Goal: Information Seeking & Learning: Learn about a topic

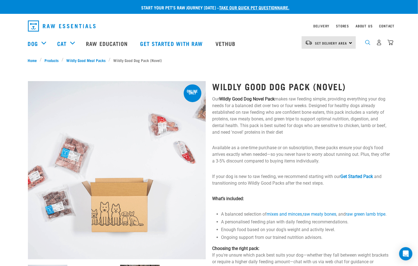
click at [369, 44] on img "dropdown navigation" at bounding box center [368, 42] width 5 height 5
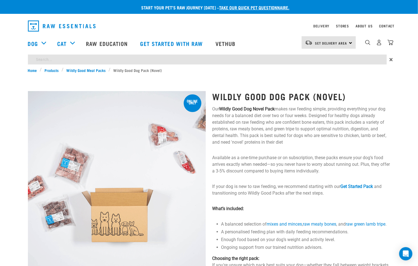
click at [116, 61] on input "search" at bounding box center [207, 59] width 359 height 10
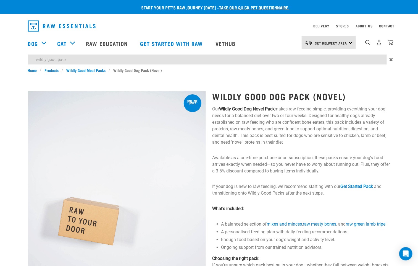
type input "wildly good pack"
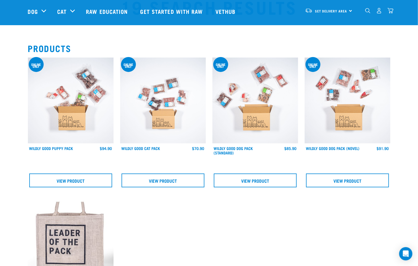
scroll to position [41, 0]
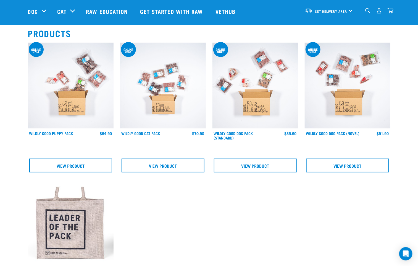
drag, startPoint x: 339, startPoint y: 96, endPoint x: 345, endPoint y: 108, distance: 14.0
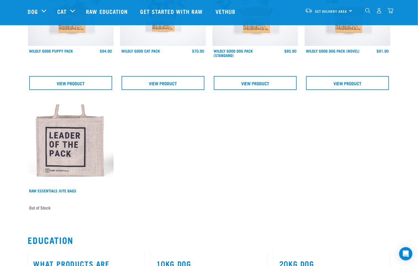
scroll to position [124, 0]
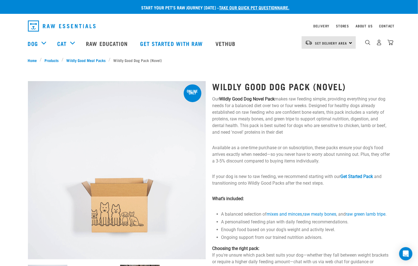
scroll to position [41, 0]
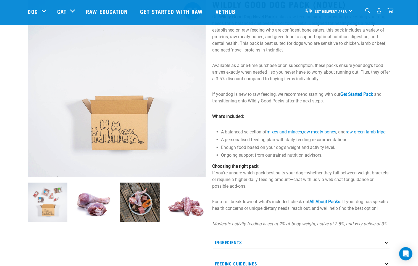
click at [32, 210] on img at bounding box center [48, 202] width 40 height 40
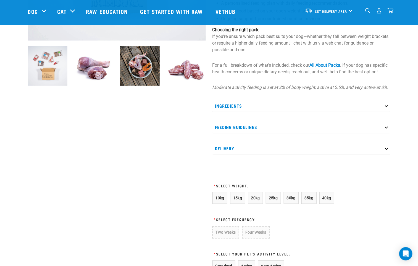
scroll to position [249, 0]
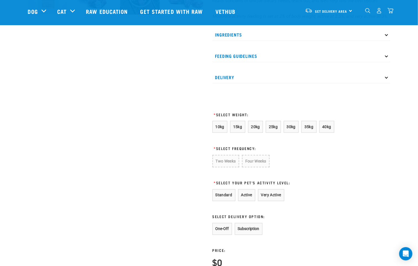
click at [236, 41] on p "Ingredients" at bounding box center [302, 34] width 178 height 12
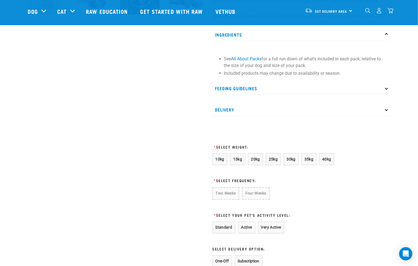
click at [137, 151] on div at bounding box center [117, 71] width 185 height 574
click at [255, 89] on p "Feeding Guidelines" at bounding box center [302, 88] width 178 height 12
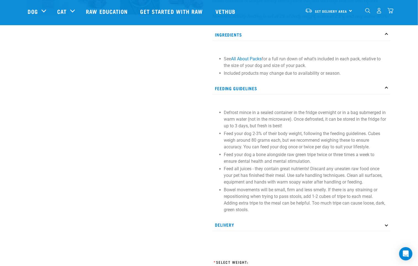
click at [256, 90] on p "Feeding Guidelines" at bounding box center [302, 88] width 178 height 12
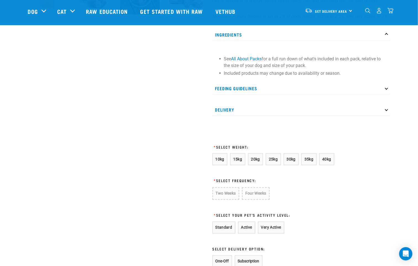
click at [249, 110] on p "Delivery" at bounding box center [302, 109] width 178 height 12
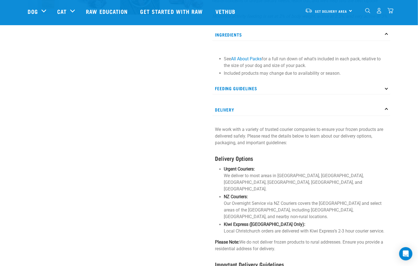
click at [249, 110] on p "Delivery" at bounding box center [302, 109] width 178 height 12
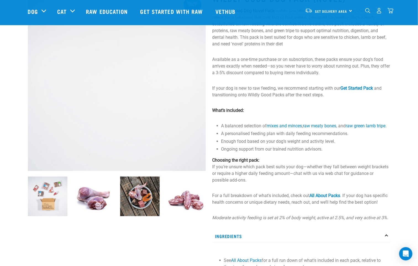
scroll to position [0, 0]
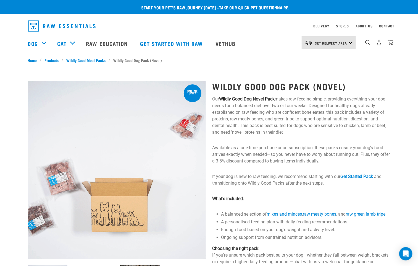
click at [278, 98] on p "Our Wildly Good Dog Novel Pack makes raw feeding simple, providing everything y…" at bounding box center [302, 116] width 178 height 40
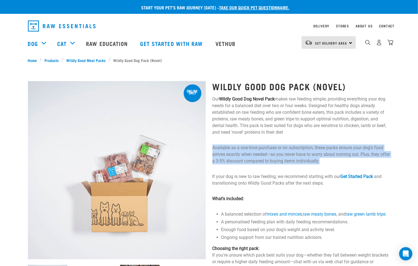
drag, startPoint x: 336, startPoint y: 162, endPoint x: 209, endPoint y: 149, distance: 127.8
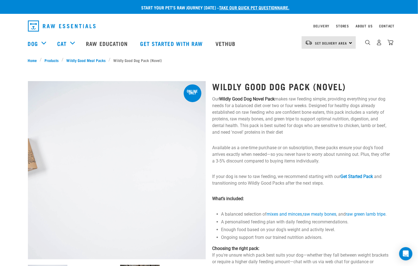
click at [259, 134] on p "Our Wildly Good Dog Novel Pack makes raw feeding simple, providing everything y…" at bounding box center [302, 116] width 178 height 40
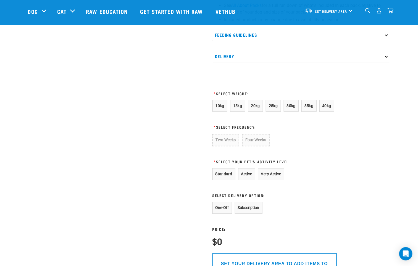
scroll to position [207, 0]
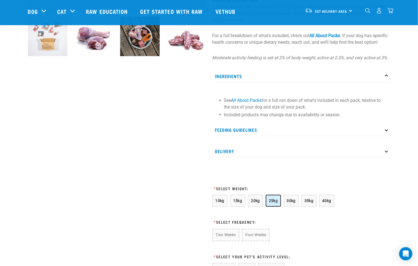
click at [275, 207] on button "25kg" at bounding box center [273, 201] width 15 height 12
drag, startPoint x: 289, startPoint y: 207, endPoint x: 377, endPoint y: 221, distance: 88.6
click at [290, 203] on span "30kg" at bounding box center [291, 200] width 9 height 4
click at [311, 203] on span "35kg" at bounding box center [309, 200] width 9 height 4
click at [294, 207] on button "30kg" at bounding box center [291, 201] width 15 height 12
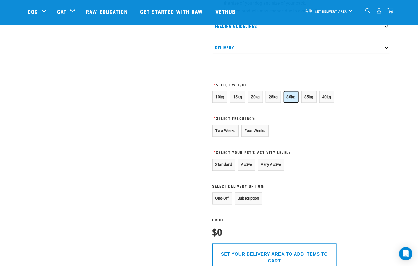
scroll to position [373, 0]
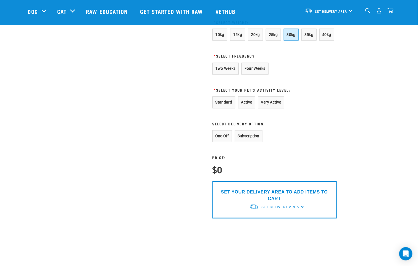
drag, startPoint x: 321, startPoint y: 82, endPoint x: 308, endPoint y: 75, distance: 15.0
click at [316, 80] on form "10kg 15kg 20kg 25kg 30kg 35kg 40kg * Select Frequency: Two Weeks Four Weeks * S…" at bounding box center [275, 124] width 124 height 190
click at [275, 37] on span "25kg" at bounding box center [273, 34] width 9 height 4
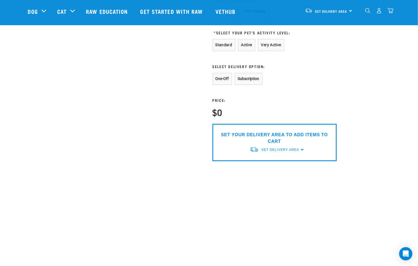
scroll to position [290, 0]
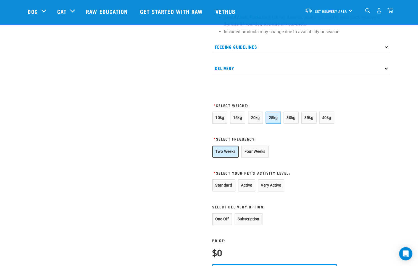
click at [230, 158] on button "Two Weeks" at bounding box center [226, 152] width 26 height 12
click at [245, 191] on button "Active" at bounding box center [246, 185] width 17 height 12
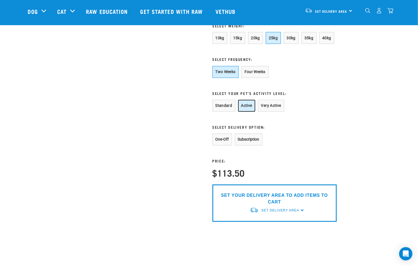
scroll to position [373, 0]
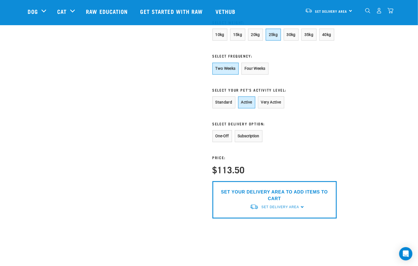
click at [280, 166] on div "Price: $113.50" at bounding box center [256, 158] width 87 height 32
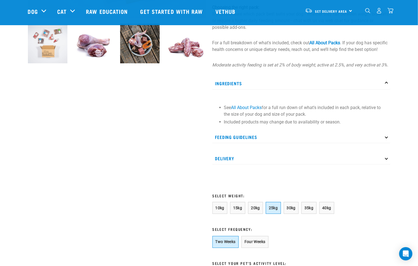
scroll to position [124, 0]
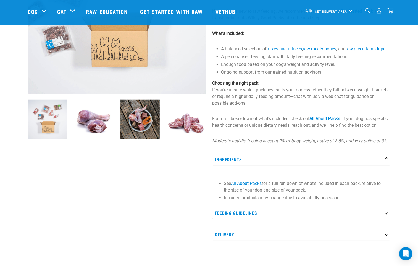
drag, startPoint x: 358, startPoint y: 208, endPoint x: 319, endPoint y: 157, distance: 64.3
click at [358, 204] on div "See All About Packs for a full run down of what's included in each pack, relati…" at bounding box center [302, 188] width 178 height 31
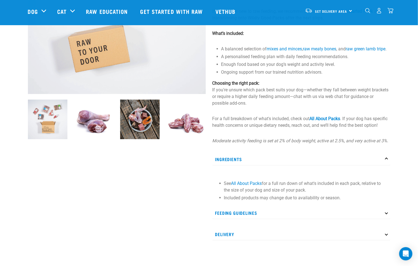
click at [272, 125] on p "For a full breakdown of what's included, check out All About Packs . If your do…" at bounding box center [302, 121] width 178 height 13
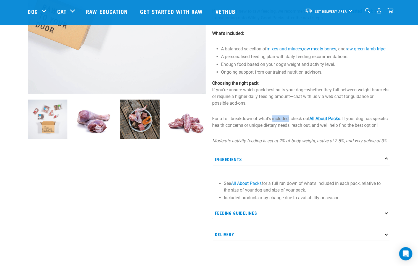
click at [272, 125] on p "For a full breakdown of what's included, check out All About Packs . If your do…" at bounding box center [302, 121] width 178 height 13
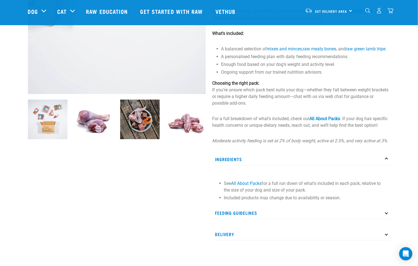
click at [287, 143] on em "Moderate activity feeding is set at 2% of body weight, active at 2.5%, and very…" at bounding box center [301, 140] width 176 height 5
click at [289, 75] on li "Ongoing support from our trained nutrition advisors." at bounding box center [305, 72] width 169 height 7
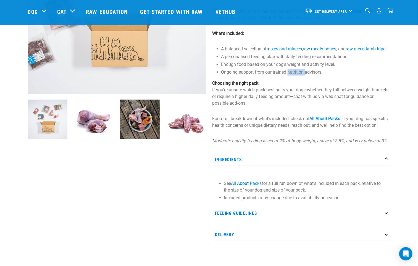
click at [289, 75] on li "Ongoing support from our trained nutrition advisors." at bounding box center [305, 72] width 169 height 7
click at [268, 113] on div "Wildly Good Dog Pack (Novel) Our Wildly Good Dog Novel Pack makes raw feeding s…" at bounding box center [301, 194] width 185 height 573
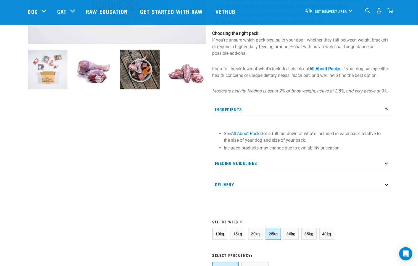
scroll to position [249, 0]
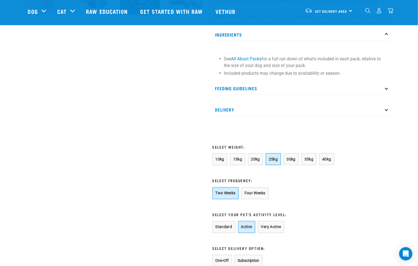
drag, startPoint x: 362, startPoint y: 219, endPoint x: 330, endPoint y: 221, distance: 33.0
click at [361, 219] on div "Wildly Good Dog Pack (Novel) Our Wildly Good Dog Novel Pack makes raw feeding s…" at bounding box center [301, 70] width 185 height 573
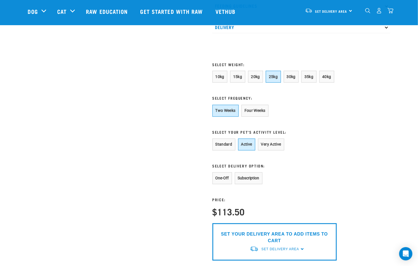
scroll to position [332, 0]
drag, startPoint x: 346, startPoint y: 161, endPoint x: 328, endPoint y: 156, distance: 18.5
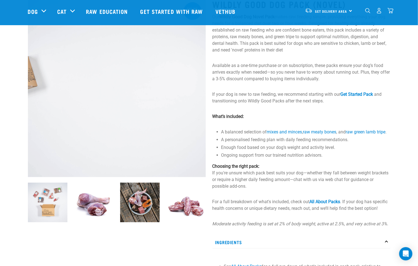
scroll to position [0, 0]
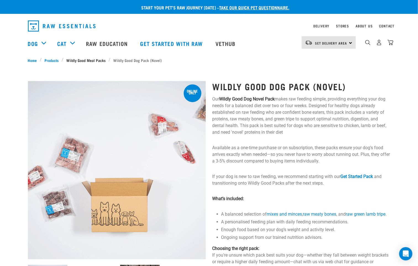
click at [103, 60] on link "Wildly Good Meal Packs" at bounding box center [86, 60] width 45 height 6
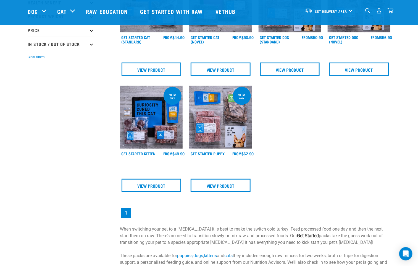
scroll to position [30, 0]
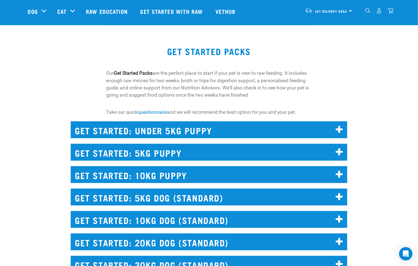
scroll to position [539, 0]
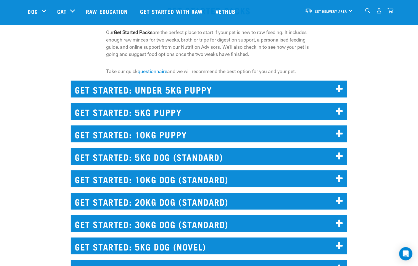
click at [184, 174] on h2 "GET STARTED: 10KG DOG (STANDARD)" at bounding box center [209, 178] width 277 height 17
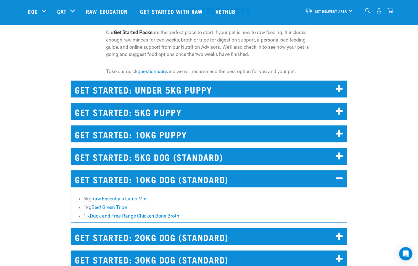
click at [150, 177] on h2 "GET STARTED: 10KG DOG (STANDARD)" at bounding box center [209, 178] width 277 height 17
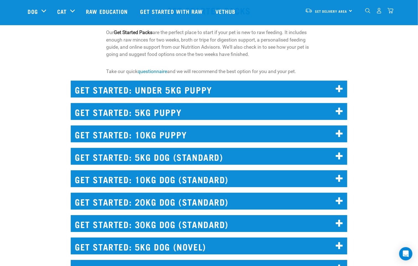
click at [180, 183] on h2 "GET STARTED: 10KG DOG (STANDARD)" at bounding box center [209, 178] width 277 height 17
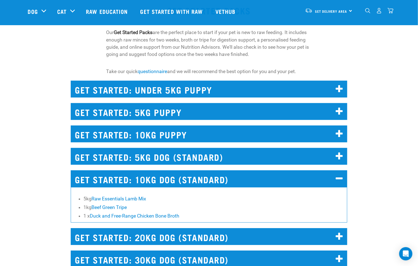
click at [173, 155] on h2 "GET STARTED: 5KG DOG (STANDARD)" at bounding box center [209, 156] width 277 height 17
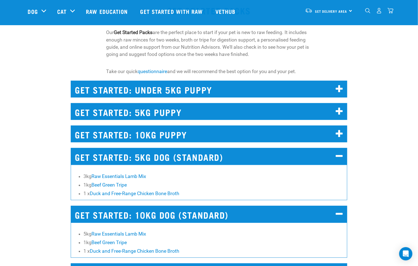
click at [121, 153] on h2 "GET STARTED: 5KG DOG (STANDARD)" at bounding box center [209, 156] width 277 height 17
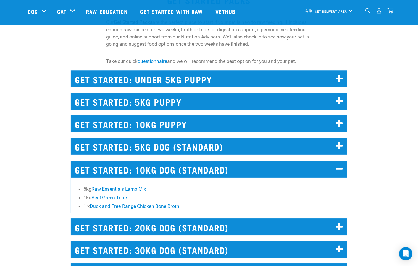
scroll to position [622, 0]
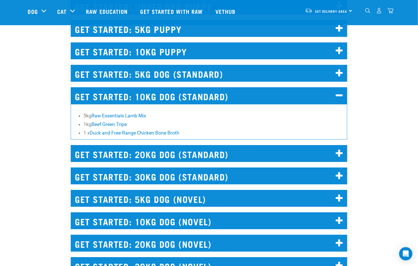
click at [164, 208] on div "GET STARTED: 10KG DOG (NOVEL) 5kg Raw Essentials Venison Mix 1kg Lamb Green Tri…" at bounding box center [208, 218] width 283 height 29
click at [163, 198] on h2 "GET STARTED: 5KG DOG (NOVEL)" at bounding box center [209, 198] width 277 height 17
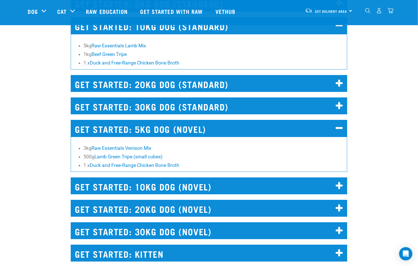
scroll to position [705, 0]
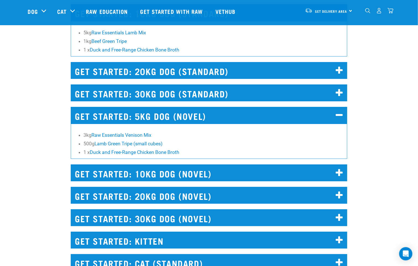
click at [177, 238] on h2 "GET STARTED: KITTEN" at bounding box center [209, 239] width 277 height 17
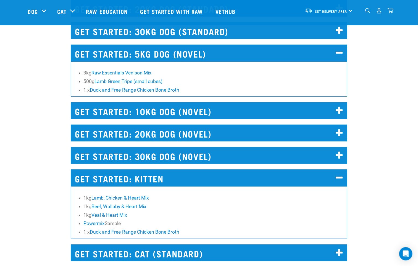
scroll to position [788, 0]
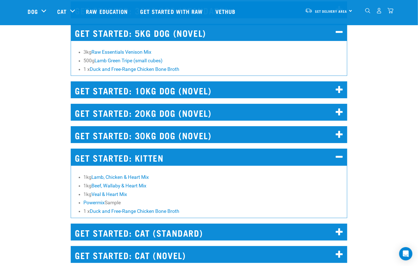
click at [150, 231] on h2 "GET STARTED: CAT (STANDARD)" at bounding box center [209, 231] width 277 height 17
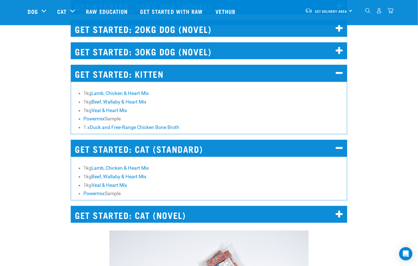
scroll to position [912, 0]
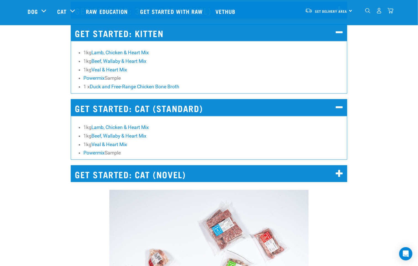
click at [132, 176] on h2 "GET STARTED: CAT (NOVEL)" at bounding box center [209, 173] width 277 height 17
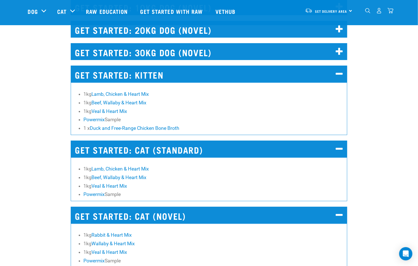
scroll to position [954, 0]
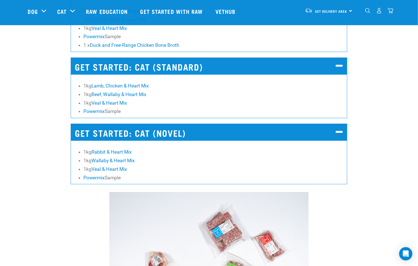
drag, startPoint x: 62, startPoint y: 204, endPoint x: 71, endPoint y: 171, distance: 34.7
click at [148, 134] on h2 "GET STARTED: CAT (NOVEL)" at bounding box center [209, 132] width 277 height 17
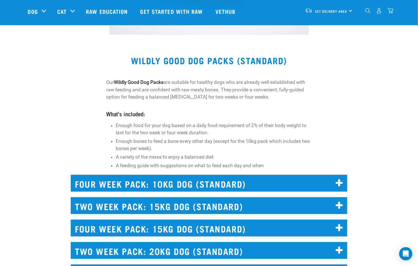
scroll to position [1286, 0]
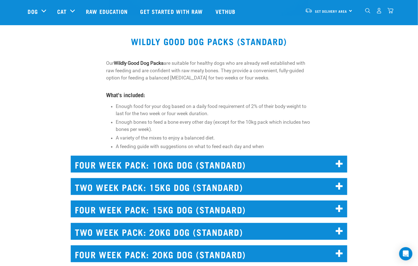
click at [186, 203] on h2 "FOUR WEEK PACK: 15KG DOG (STANDARD)" at bounding box center [209, 208] width 277 height 17
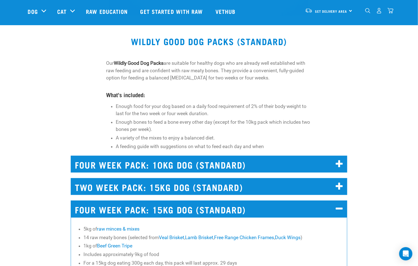
click at [175, 208] on h2 "FOUR WEEK PACK: 15KG DOG (STANDARD)" at bounding box center [209, 208] width 277 height 17
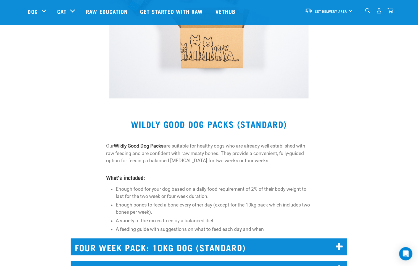
scroll to position [1244, 0]
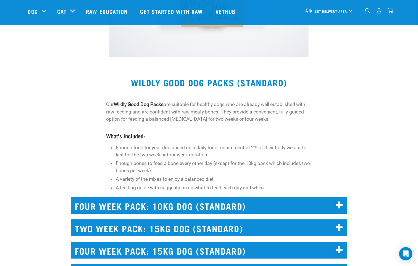
click at [189, 204] on h2 "FOUR WEEK PACK: 10KG DOG (STANDARD)" at bounding box center [209, 205] width 277 height 17
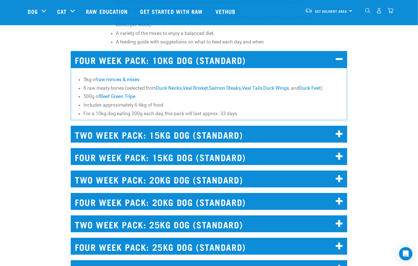
scroll to position [1410, 0]
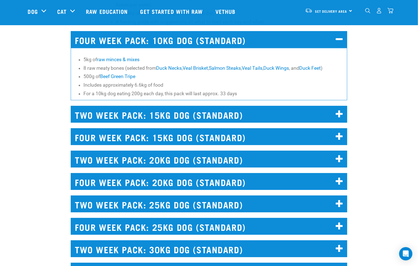
click at [165, 257] on h2 "TWO WEEK PACK: 30KG DOG (STANDARD)" at bounding box center [209, 248] width 277 height 17
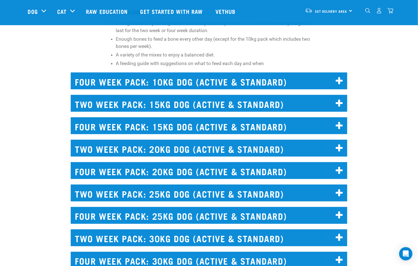
scroll to position [2032, 0]
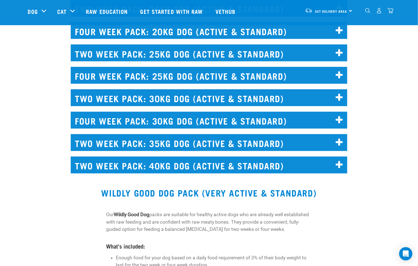
click at [146, 123] on h2 "FOUR WEEK PACK: 30KG DOG (ACTIVE & STANDARD)" at bounding box center [209, 120] width 277 height 17
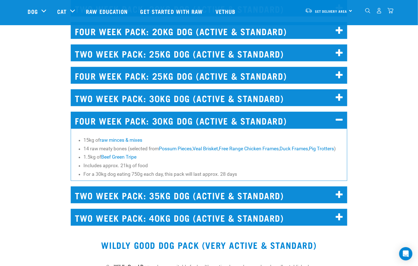
click at [19, 120] on div "FOUR WEEK PACK: 30KG DOG (ACTIVE & STANDARD) 15kg of raw minces & mixes 14 raw …" at bounding box center [209, 144] width 425 height 81
click at [20, 121] on div "FOUR WEEK PACK: 30KG DOG (ACTIVE & STANDARD) 15kg of raw minces & mixes 14 raw …" at bounding box center [209, 144] width 425 height 81
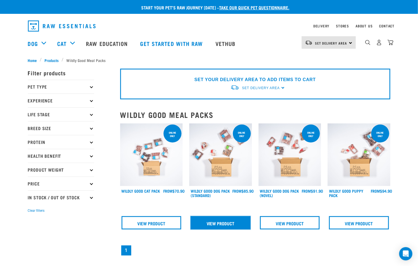
click at [217, 222] on link "View Product" at bounding box center [221, 222] width 60 height 13
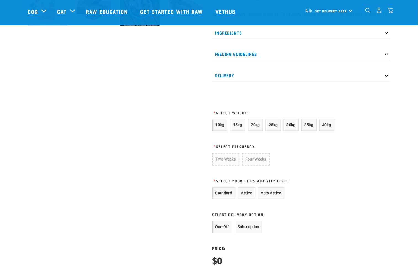
scroll to position [249, 0]
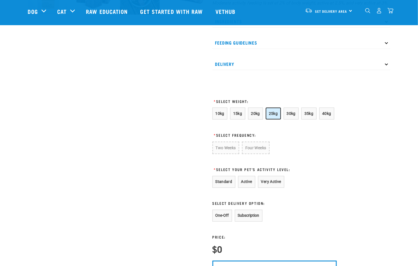
click at [275, 116] on span "25kg" at bounding box center [273, 113] width 9 height 4
click at [273, 187] on button "Very Active" at bounding box center [271, 181] width 26 height 12
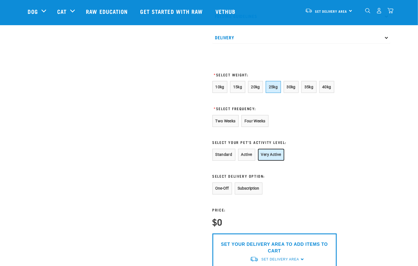
scroll to position [290, 0]
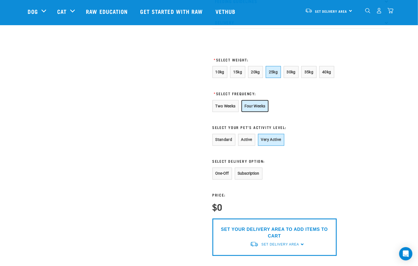
drag, startPoint x: 257, startPoint y: 112, endPoint x: 260, endPoint y: 115, distance: 4.3
click at [259, 112] on button "Four Weeks" at bounding box center [255, 106] width 27 height 12
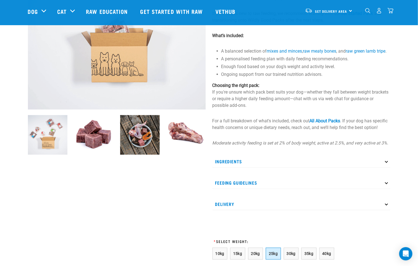
scroll to position [83, 0]
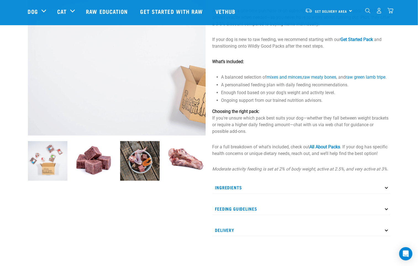
click at [342, 194] on p "Ingredients" at bounding box center [302, 187] width 178 height 12
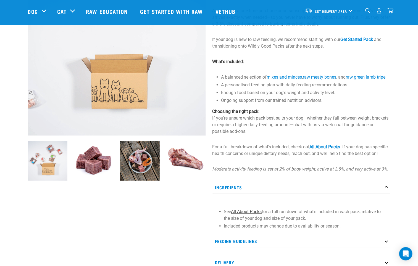
click at [255, 214] on link "All About Packs" at bounding box center [246, 211] width 31 height 5
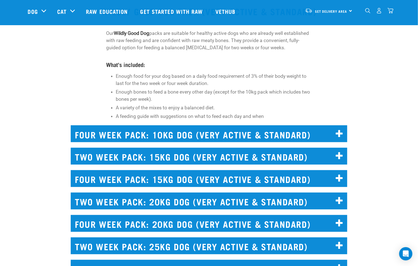
scroll to position [2032, 0]
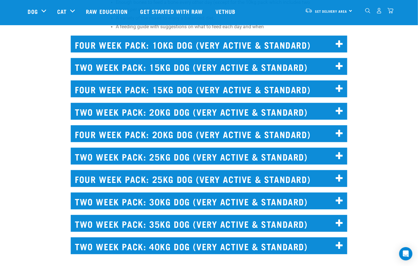
click at [202, 181] on h2 "FOUR WEEK PACK: 25KG DOG (VERY ACTIVE & STANDARD)" at bounding box center [209, 178] width 277 height 17
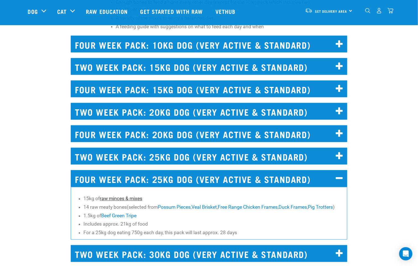
click at [126, 197] on link "raw minces & mixes" at bounding box center [121, 199] width 43 height 6
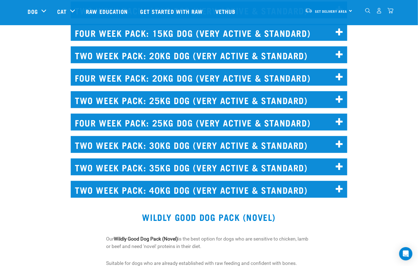
scroll to position [2074, 0]
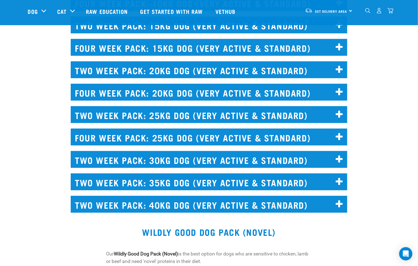
click at [145, 136] on h2 "FOUR WEEK PACK: 25KG DOG (VERY ACTIVE & STANDARD)" at bounding box center [209, 137] width 277 height 17
